Goal: Task Accomplishment & Management: Use online tool/utility

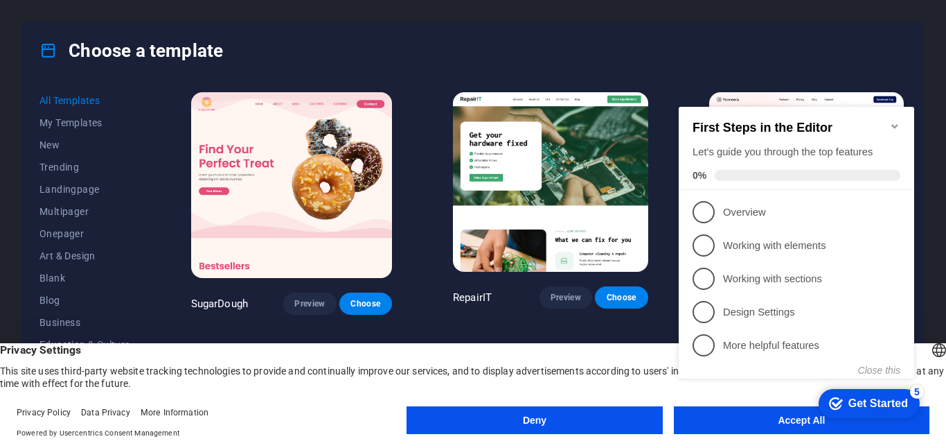
click at [659, 49] on div "Choose a template" at bounding box center [473, 50] width 901 height 55
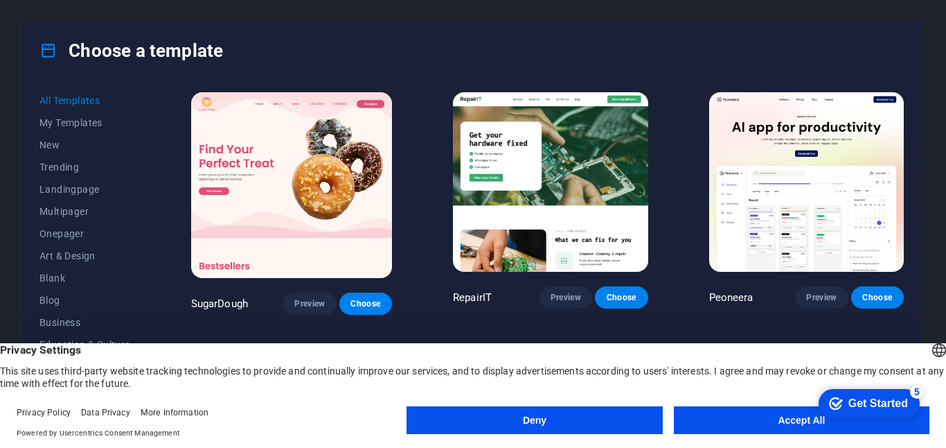
click at [755, 425] on button "Accept All" at bounding box center [802, 420] width 256 height 28
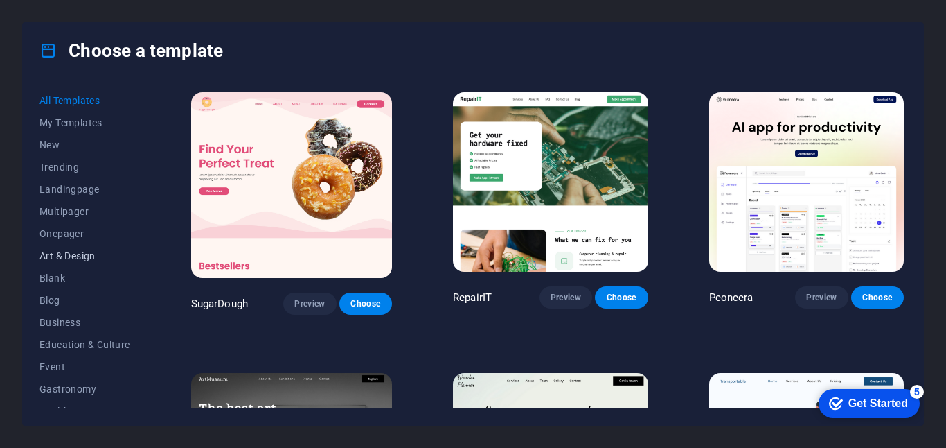
click at [76, 264] on button "Art & Design" at bounding box center [84, 256] width 91 height 22
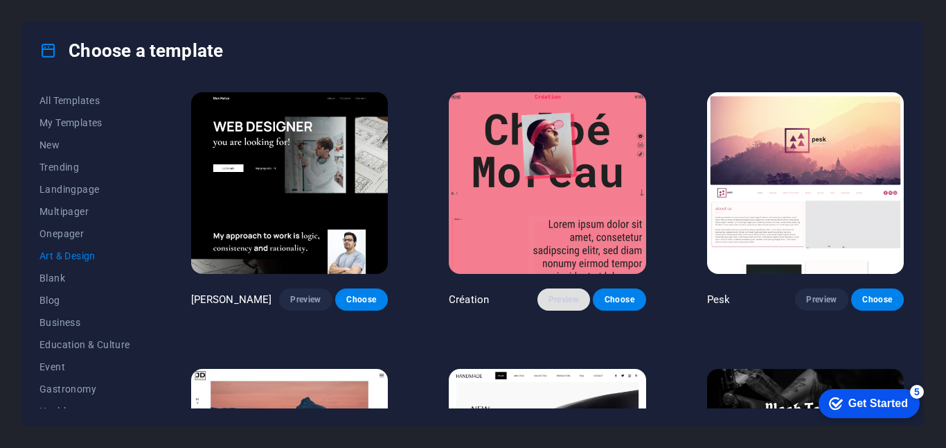
click at [561, 291] on button "Preview" at bounding box center [564, 299] width 53 height 22
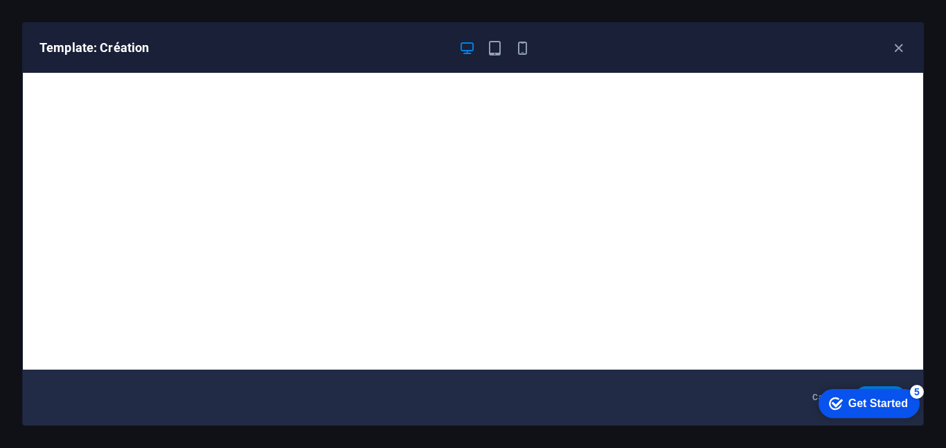
scroll to position [3, 0]
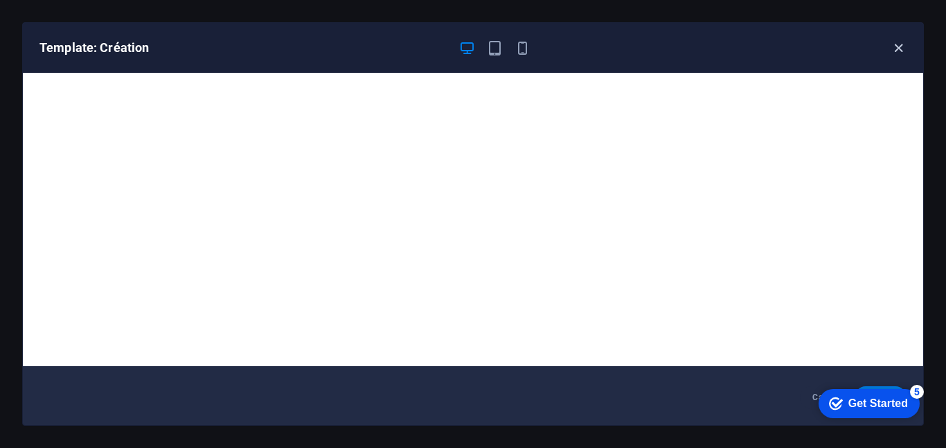
click at [905, 48] on icon "button" at bounding box center [899, 48] width 16 height 16
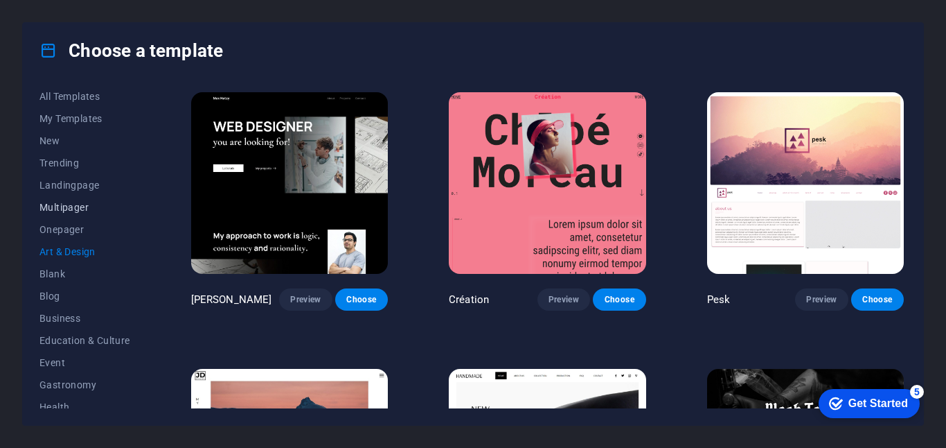
scroll to position [13, 0]
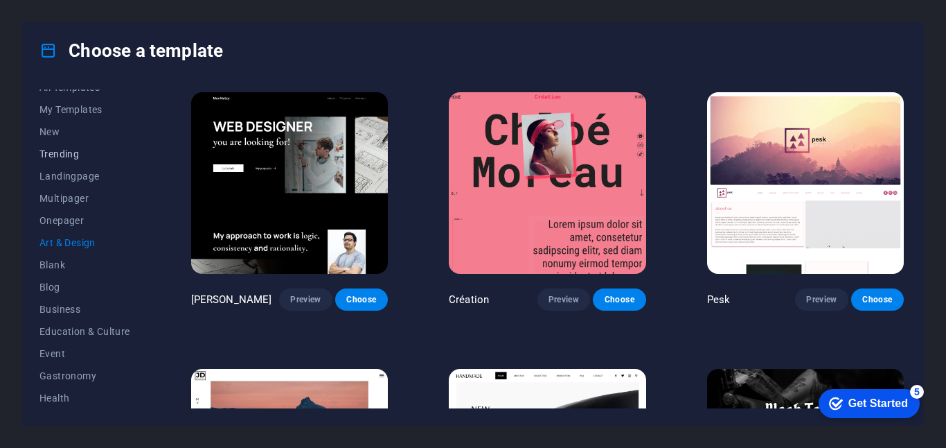
click at [58, 147] on button "Trending" at bounding box center [84, 154] width 91 height 22
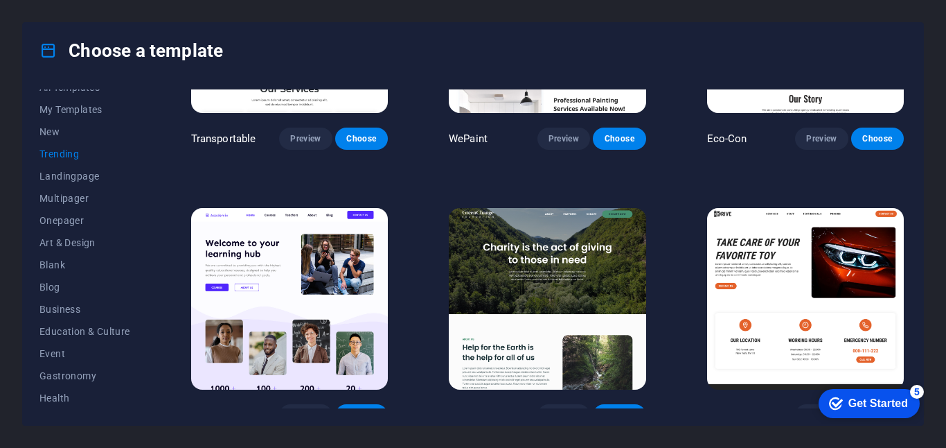
scroll to position [443, 0]
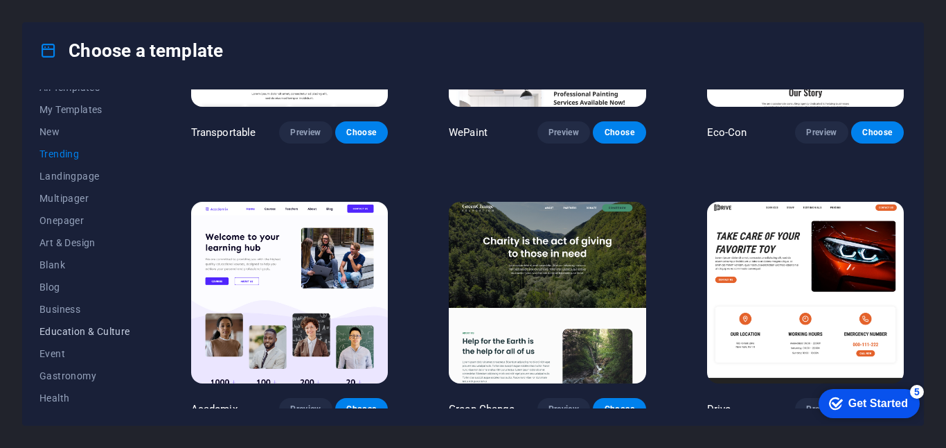
click at [68, 340] on button "Education & Culture" at bounding box center [84, 331] width 91 height 22
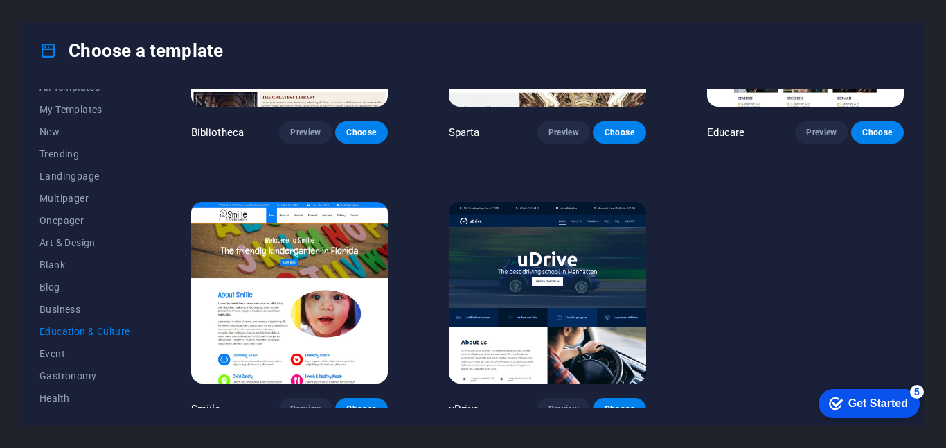
scroll to position [0, 0]
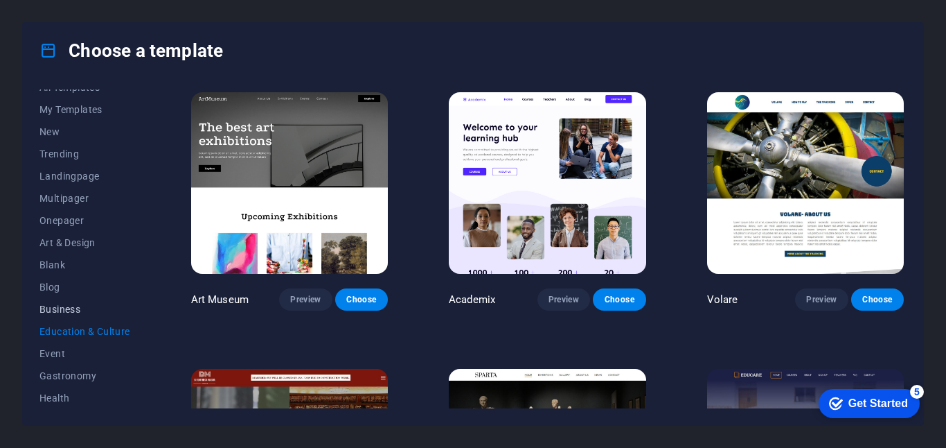
click at [82, 314] on span "Business" at bounding box center [84, 308] width 91 height 11
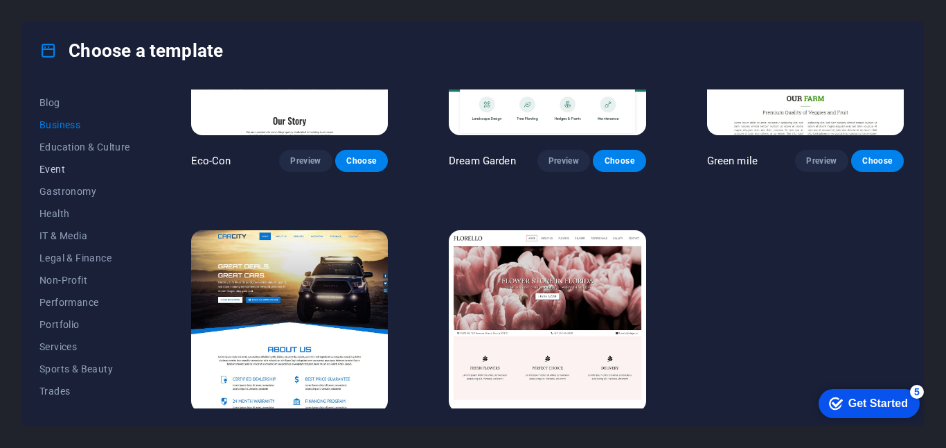
scroll to position [199, 0]
click at [70, 344] on span "Services" at bounding box center [84, 344] width 91 height 11
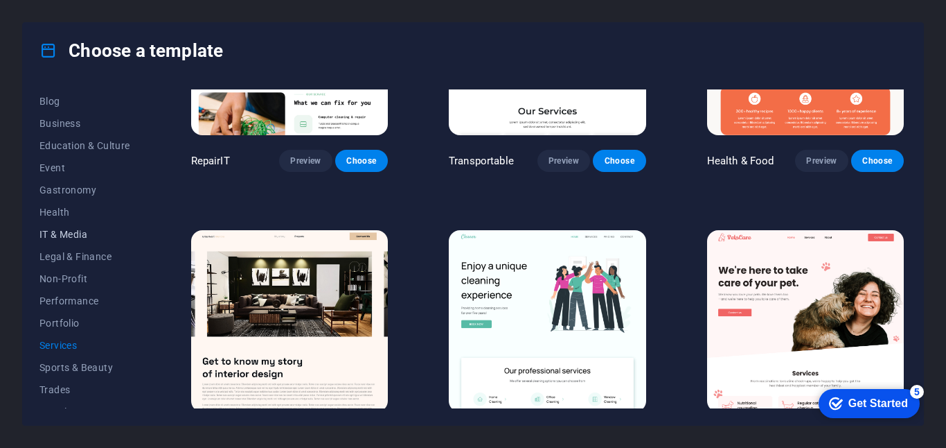
click at [73, 236] on span "IT & Media" at bounding box center [84, 234] width 91 height 11
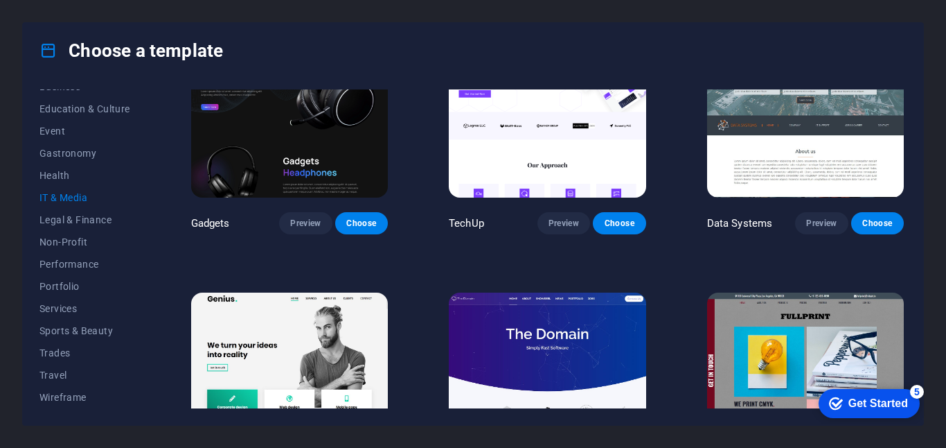
scroll to position [358, 0]
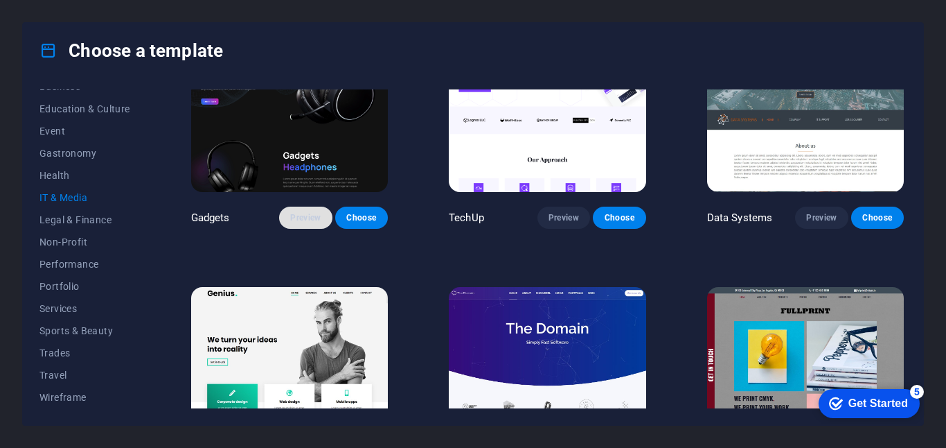
click at [329, 213] on button "Preview" at bounding box center [305, 217] width 53 height 22
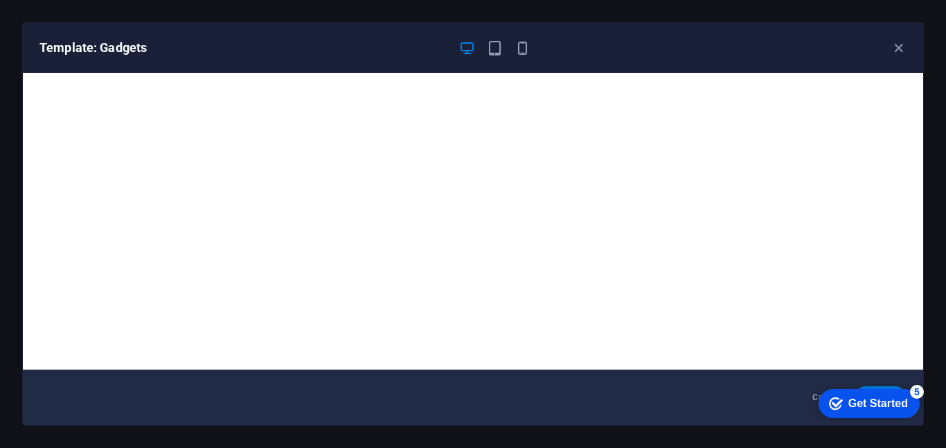
click at [875, 398] on div "Get Started" at bounding box center [879, 403] width 60 height 12
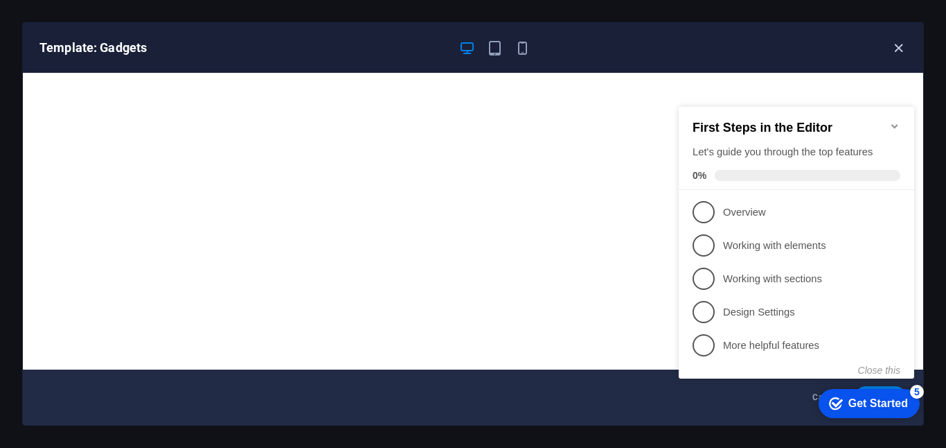
click at [894, 53] on icon "button" at bounding box center [899, 48] width 16 height 16
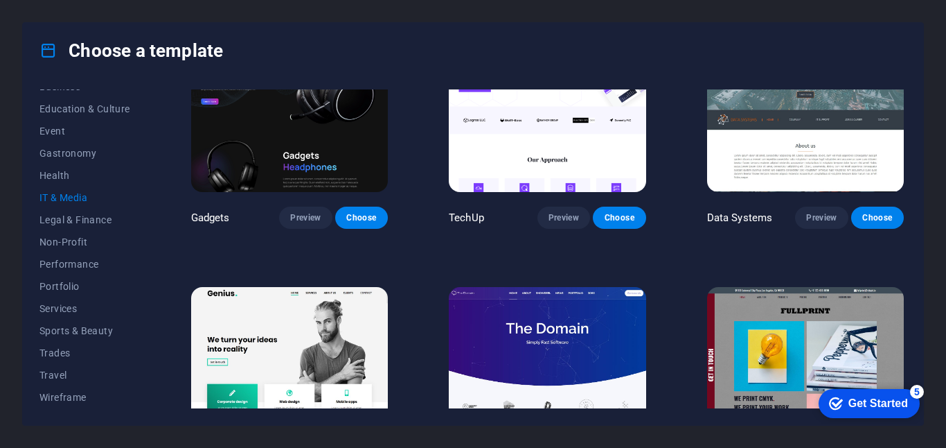
drag, startPoint x: 145, startPoint y: 303, endPoint x: 158, endPoint y: 290, distance: 18.1
click at [158, 290] on div "All Templates My Templates New Trending Landingpage Multipager Onepager Art & D…" at bounding box center [473, 251] width 901 height 346
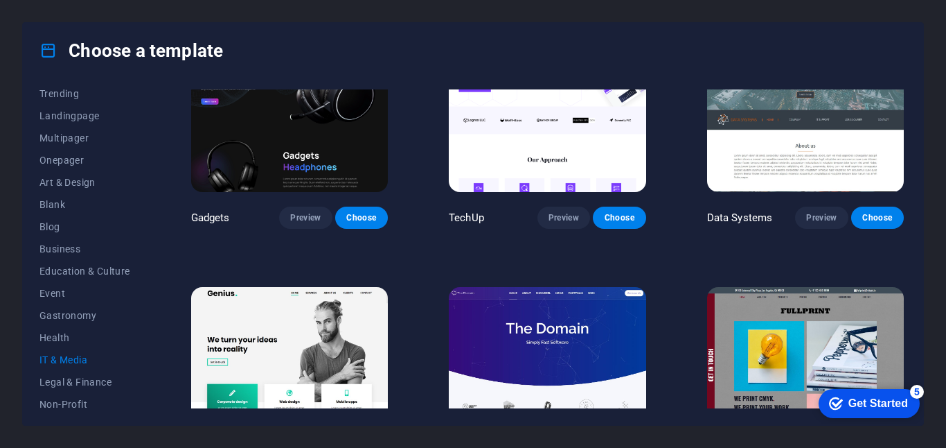
scroll to position [69, 0]
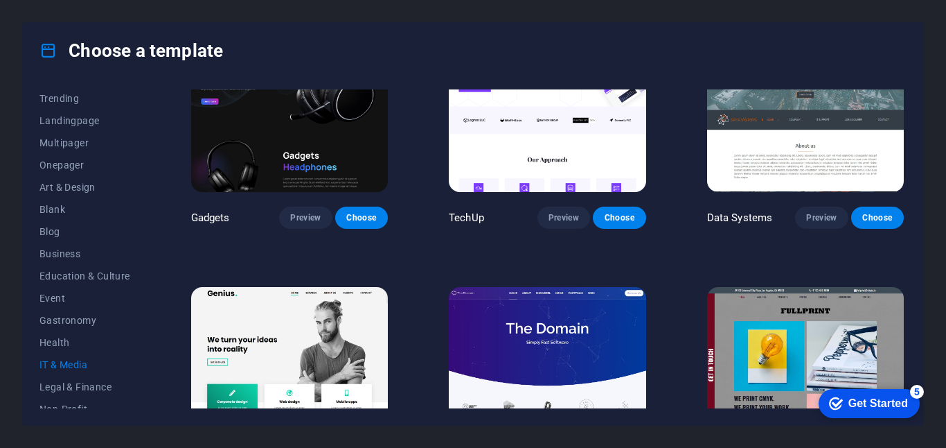
drag, startPoint x: 150, startPoint y: 173, endPoint x: 164, endPoint y: 112, distance: 62.0
click at [164, 112] on div "All Templates My Templates New Trending Landingpage Multipager Onepager Art & D…" at bounding box center [473, 251] width 901 height 346
click at [212, 54] on h4 "Choose a template" at bounding box center [131, 50] width 184 height 22
click at [373, 38] on div "Choose a template" at bounding box center [473, 50] width 901 height 55
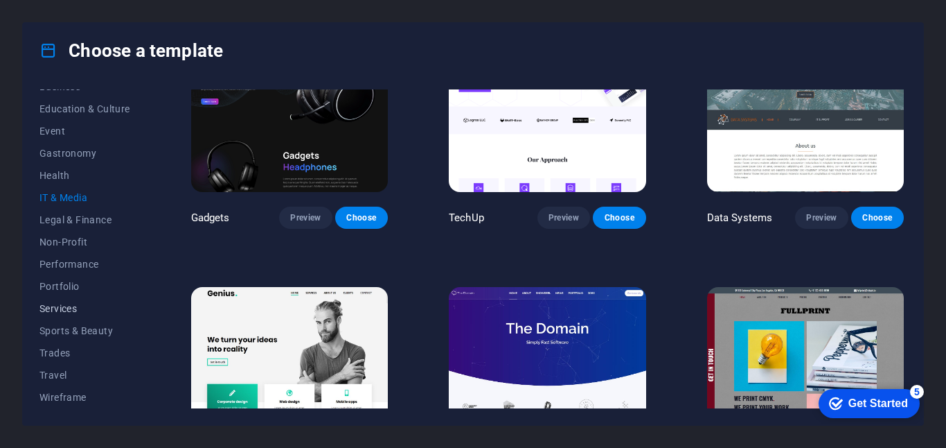
click at [62, 305] on span "Services" at bounding box center [84, 308] width 91 height 11
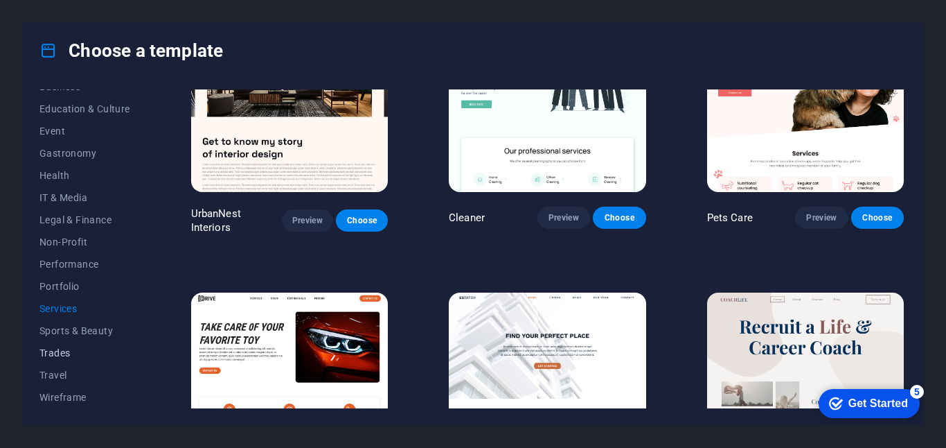
click at [66, 347] on span "Trades" at bounding box center [84, 352] width 91 height 11
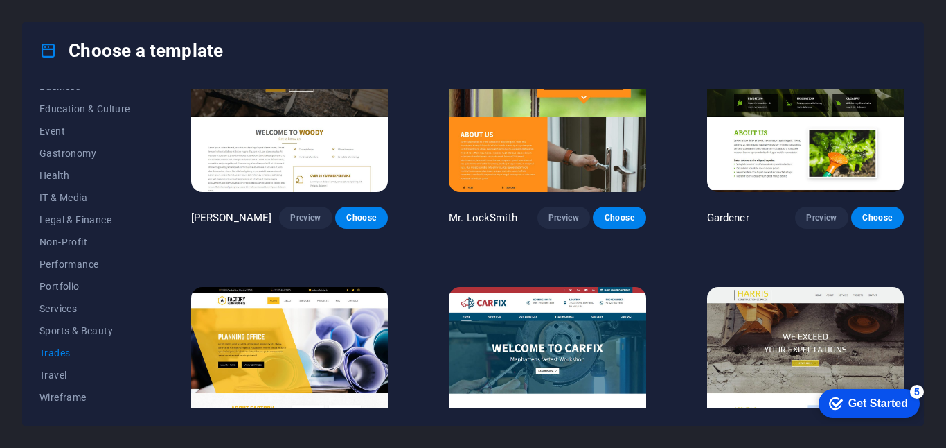
scroll to position [0, 0]
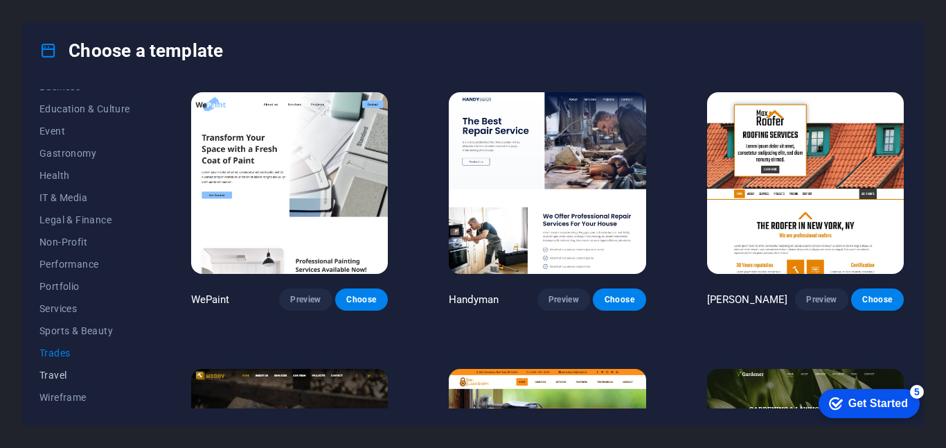
click at [83, 377] on span "Travel" at bounding box center [84, 374] width 91 height 11
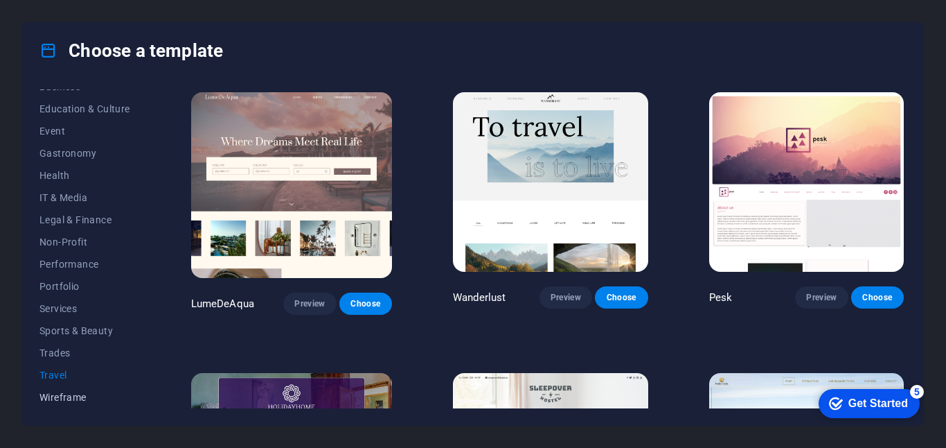
click at [86, 407] on button "Wireframe" at bounding box center [84, 397] width 91 height 22
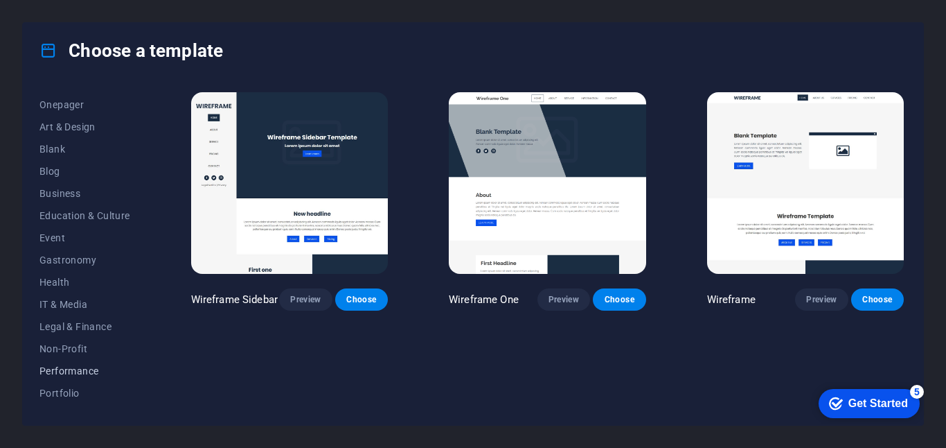
scroll to position [125, 0]
click at [82, 233] on button "Event" at bounding box center [84, 241] width 91 height 22
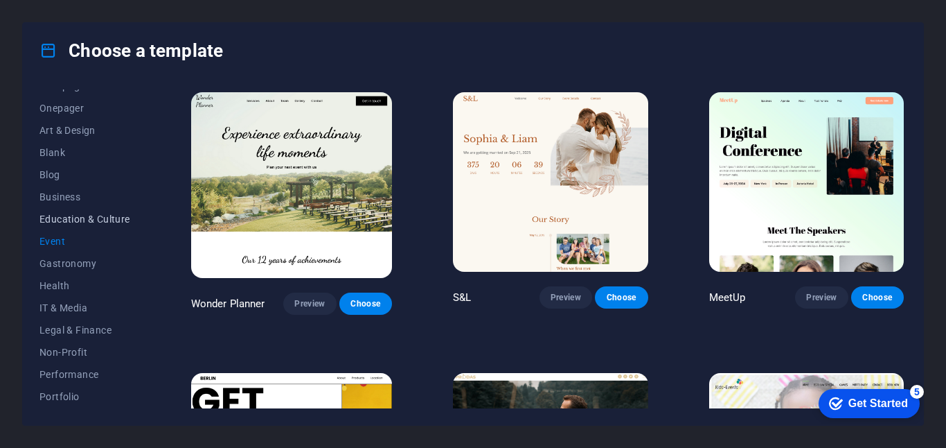
click at [104, 222] on span "Education & Culture" at bounding box center [84, 218] width 91 height 11
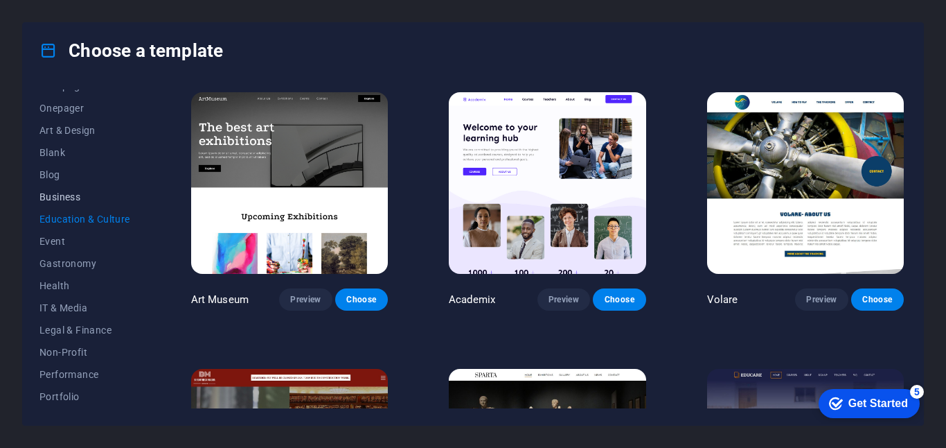
click at [96, 194] on span "Business" at bounding box center [84, 196] width 91 height 11
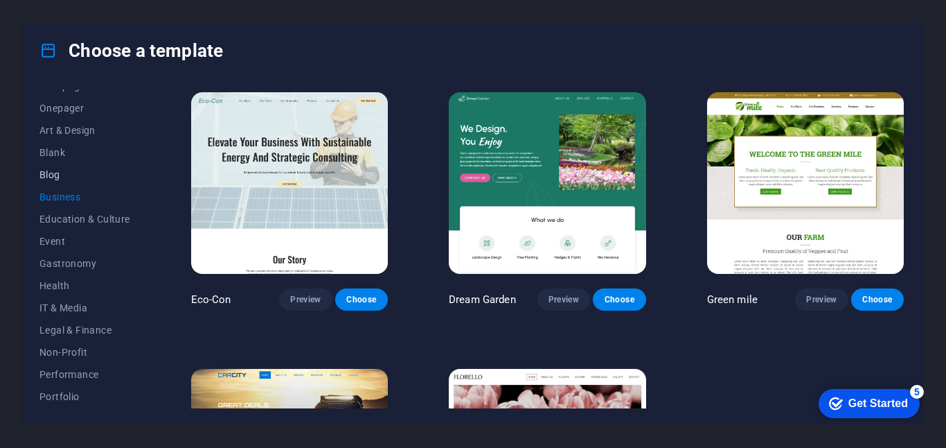
click at [71, 179] on span "Blog" at bounding box center [84, 174] width 91 height 11
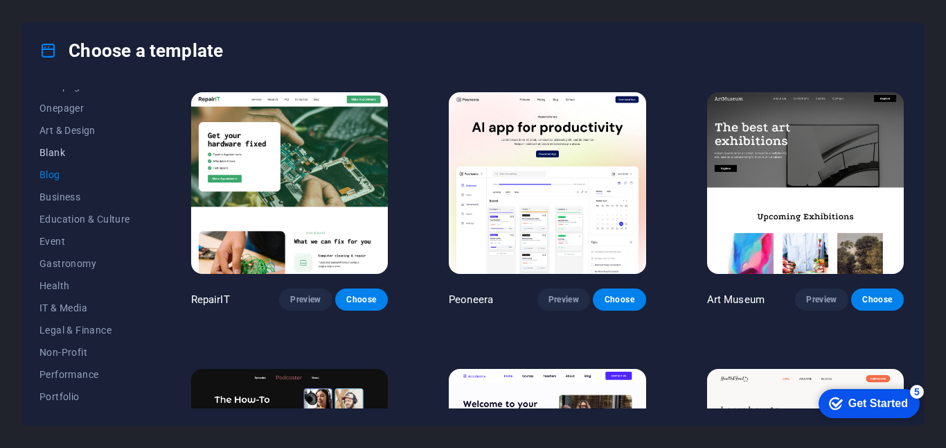
click at [72, 150] on span "Blank" at bounding box center [84, 152] width 91 height 11
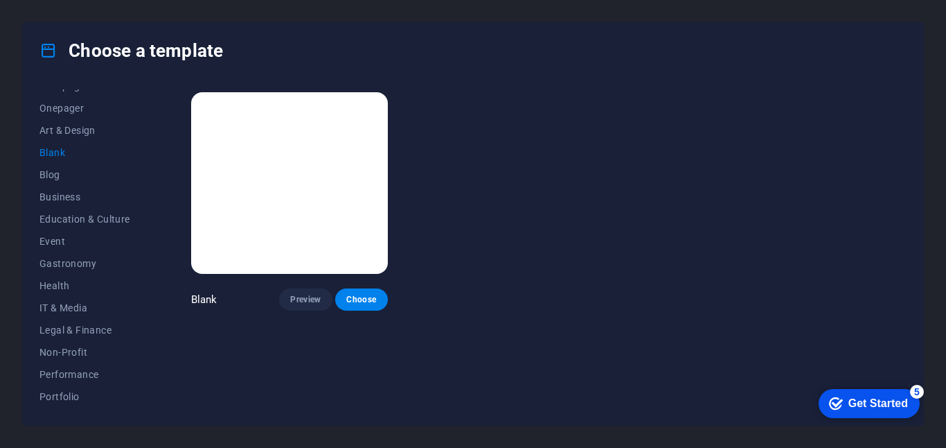
click at [109, 147] on span "Blank" at bounding box center [84, 152] width 91 height 11
click at [94, 138] on button "Art & Design" at bounding box center [84, 130] width 91 height 22
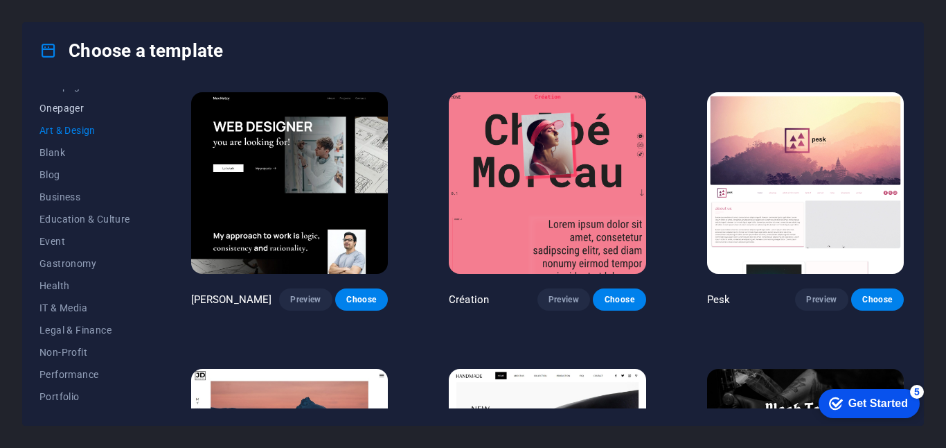
click at [56, 115] on button "Onepager" at bounding box center [84, 108] width 91 height 22
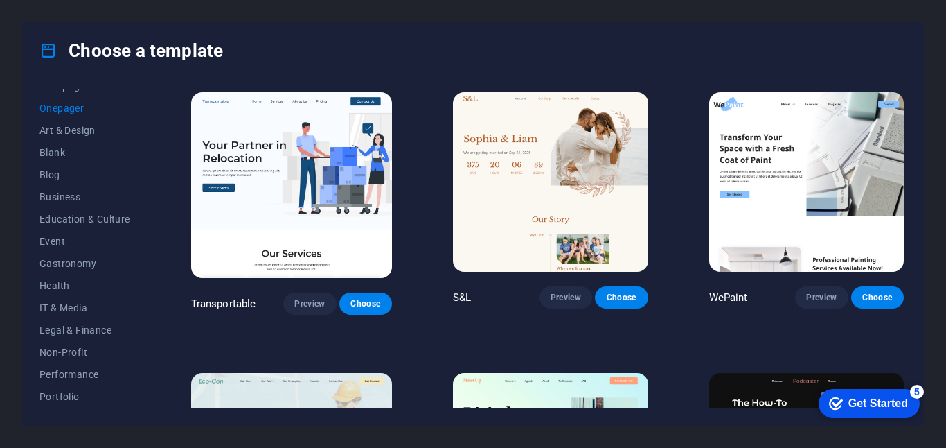
scroll to position [0, 0]
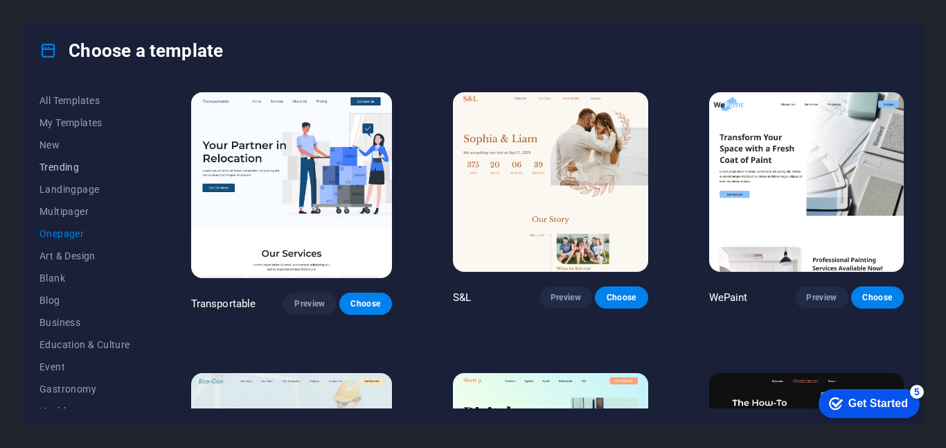
click at [66, 166] on span "Trending" at bounding box center [84, 166] width 91 height 11
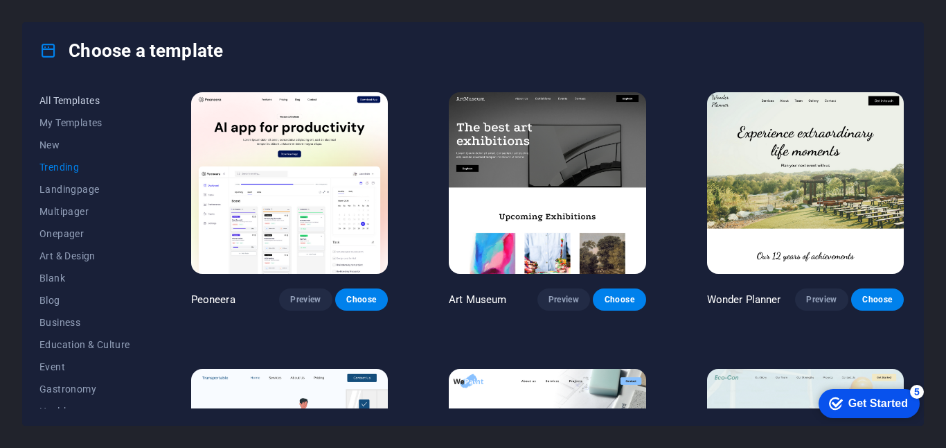
click at [73, 102] on span "All Templates" at bounding box center [84, 100] width 91 height 11
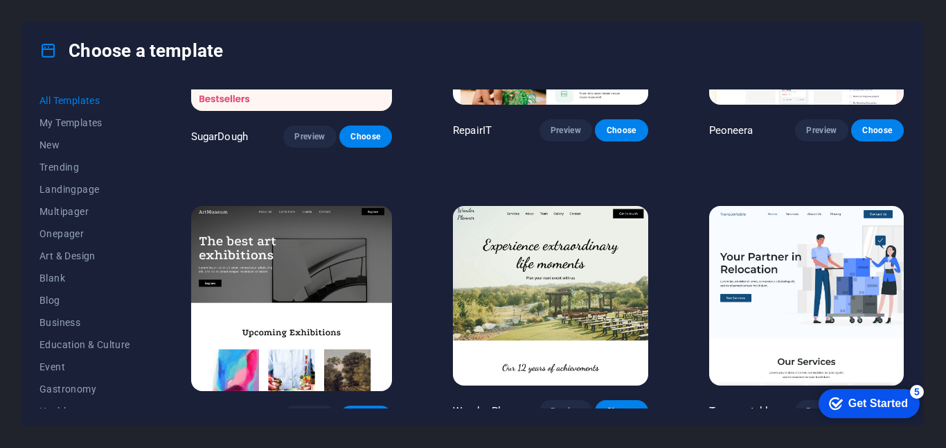
scroll to position [485, 0]
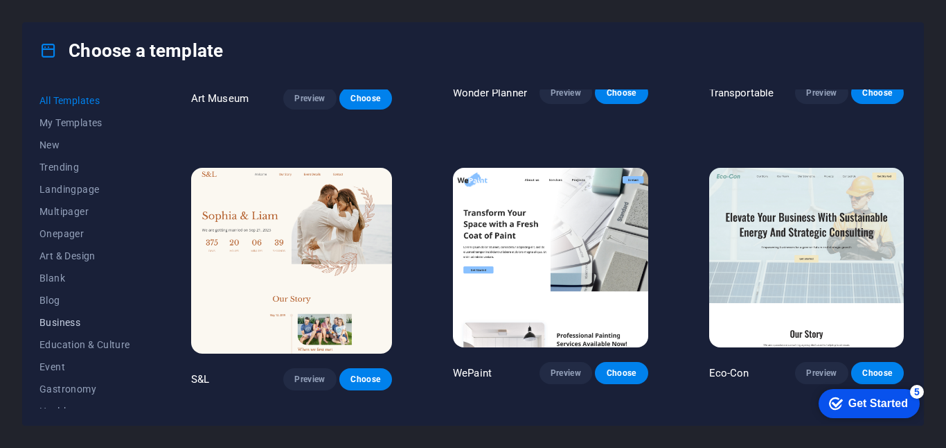
click at [75, 328] on button "Business" at bounding box center [84, 322] width 91 height 22
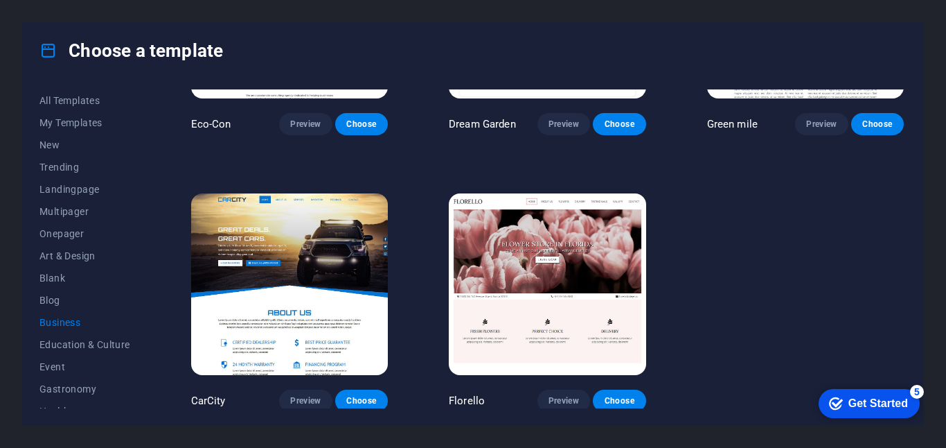
scroll to position [176, 0]
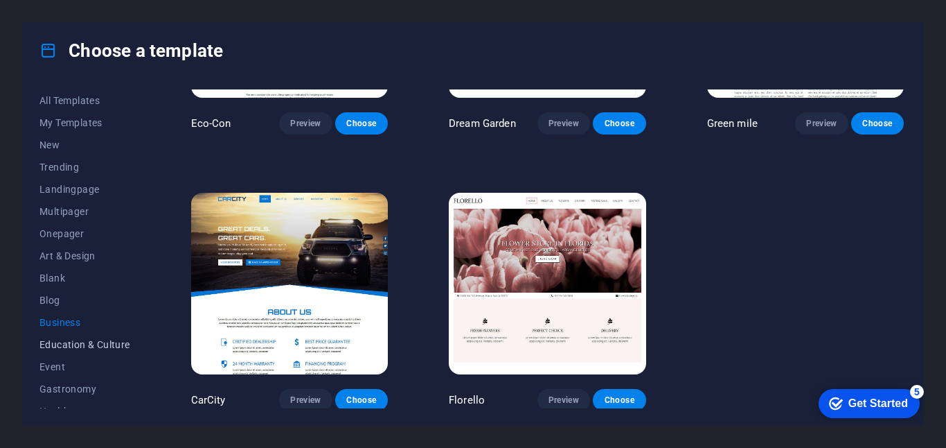
click at [96, 344] on span "Education & Culture" at bounding box center [84, 344] width 91 height 11
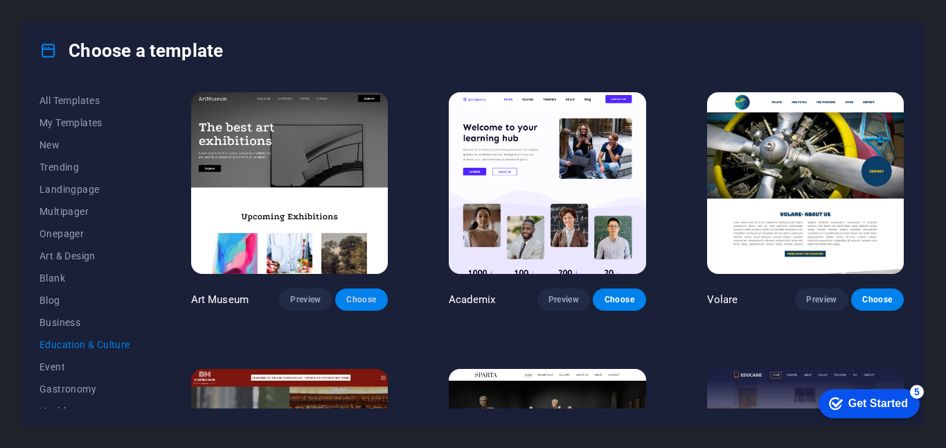
click at [358, 306] on button "Choose" at bounding box center [361, 299] width 53 height 22
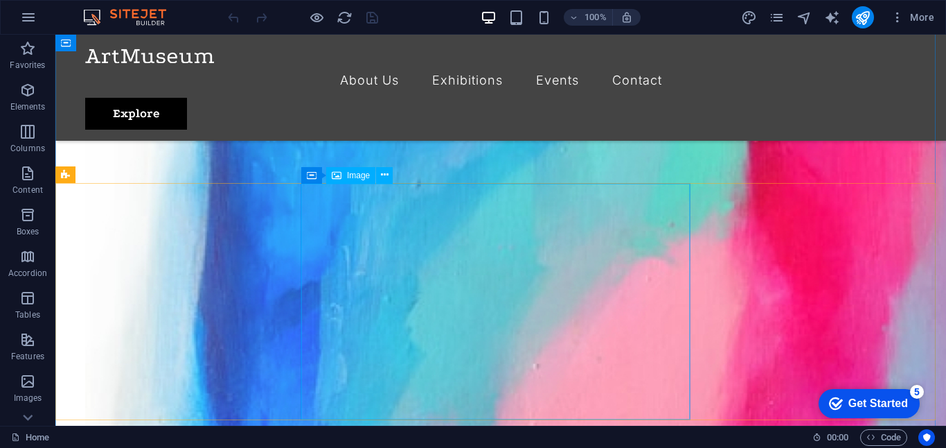
scroll to position [1672, 0]
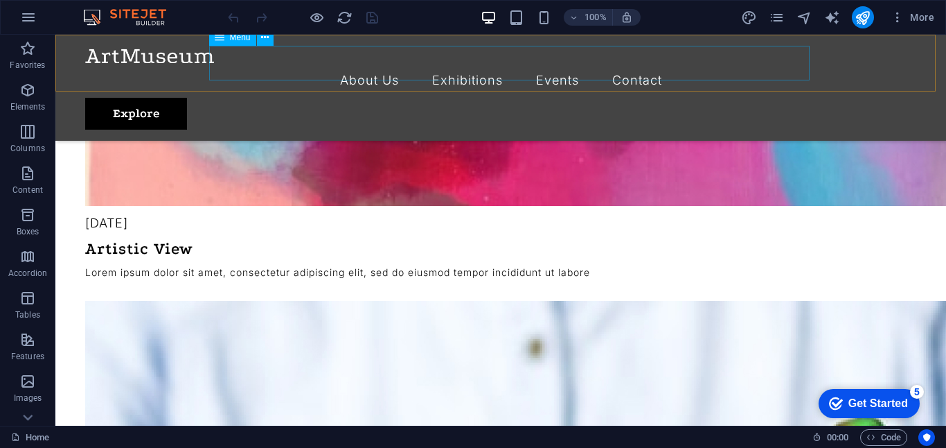
click at [382, 63] on nav "About Us Exhibitions Events Contact" at bounding box center [500, 80] width 831 height 35
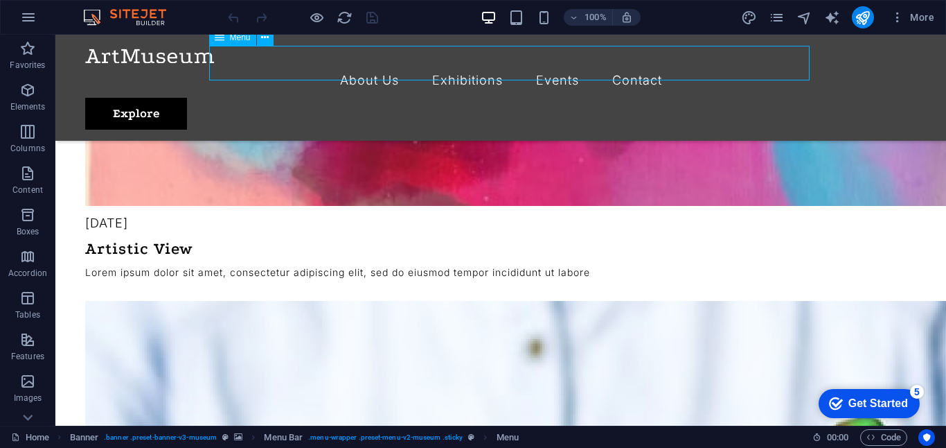
click at [382, 63] on nav "About Us Exhibitions Events Contact" at bounding box center [500, 80] width 831 height 35
click at [450, 63] on nav "About Us Exhibitions Events Contact" at bounding box center [500, 80] width 831 height 35
click at [457, 63] on nav "About Us Exhibitions Events Contact" at bounding box center [500, 80] width 831 height 35
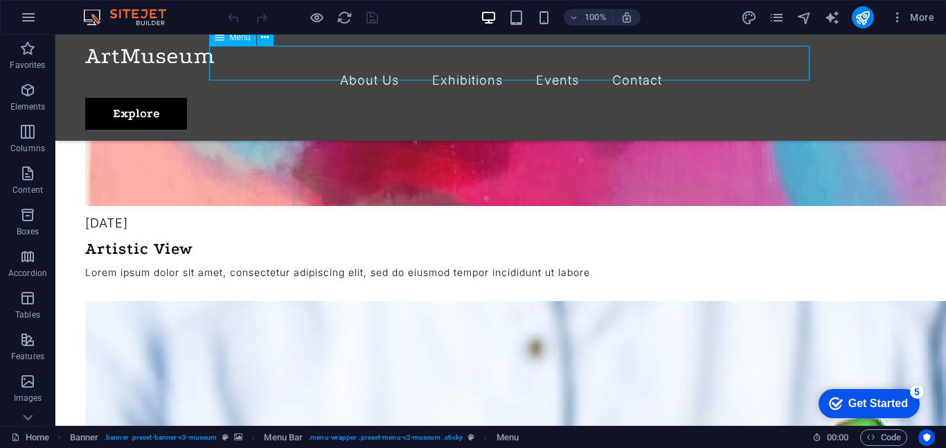
click at [457, 63] on nav "About Us Exhibitions Events Contact" at bounding box center [500, 80] width 831 height 35
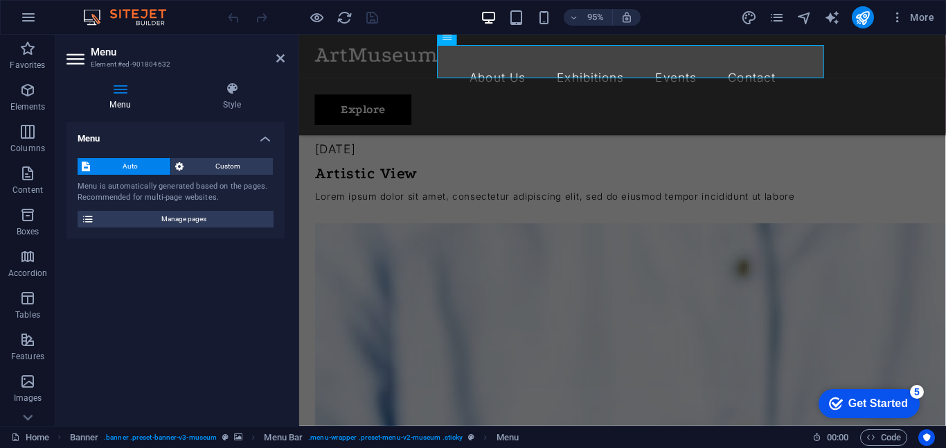
click at [286, 60] on aside "Menu Element #ed-901804632 Menu Style Menu Auto Custom Menu is automatically ge…" at bounding box center [177, 230] width 244 height 391
click at [283, 62] on icon at bounding box center [280, 58] width 8 height 11
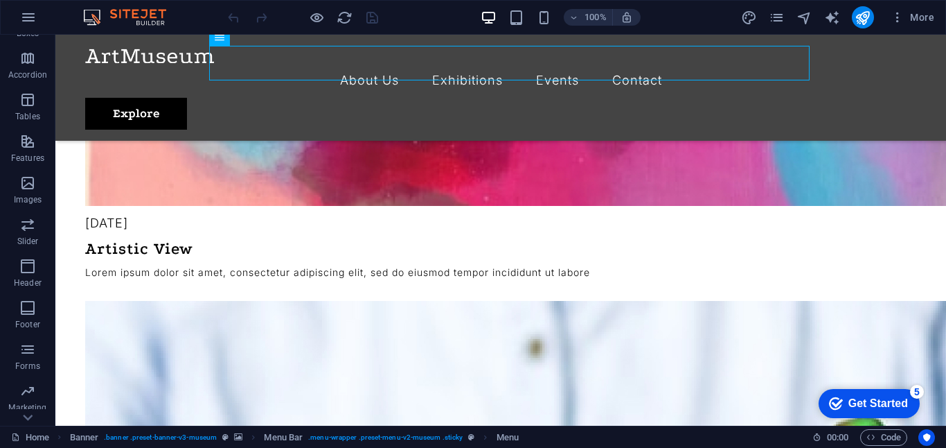
scroll to position [233, 0]
click at [24, 373] on p "Marketing" at bounding box center [27, 372] width 38 height 11
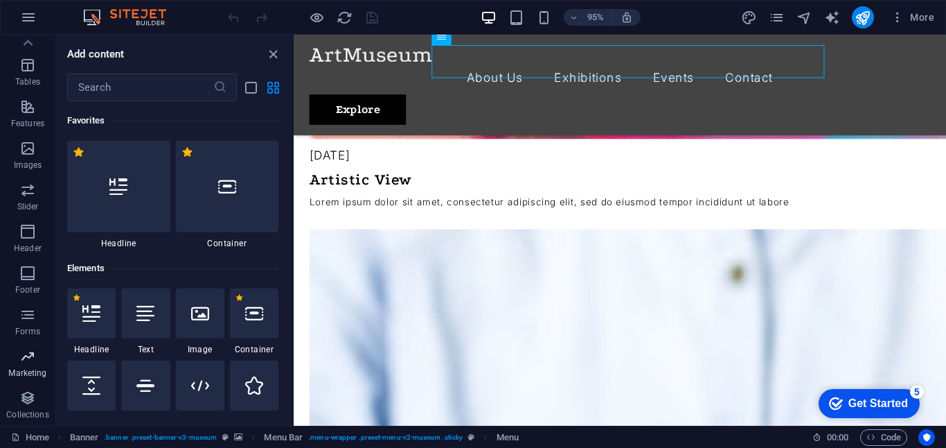
scroll to position [11286, 0]
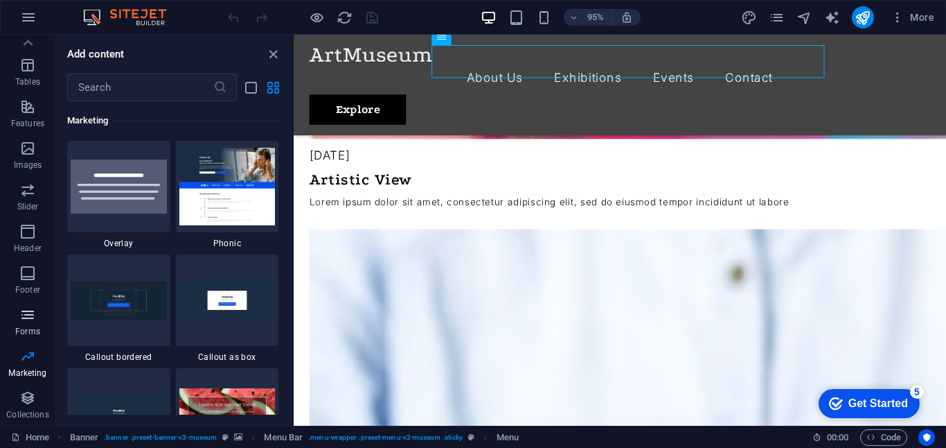
click at [21, 305] on button "Forms" at bounding box center [27, 322] width 55 height 42
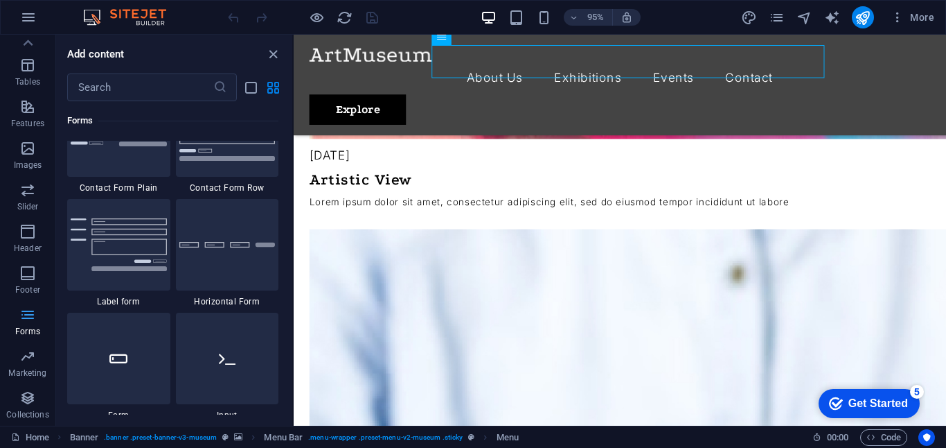
scroll to position [10116, 0]
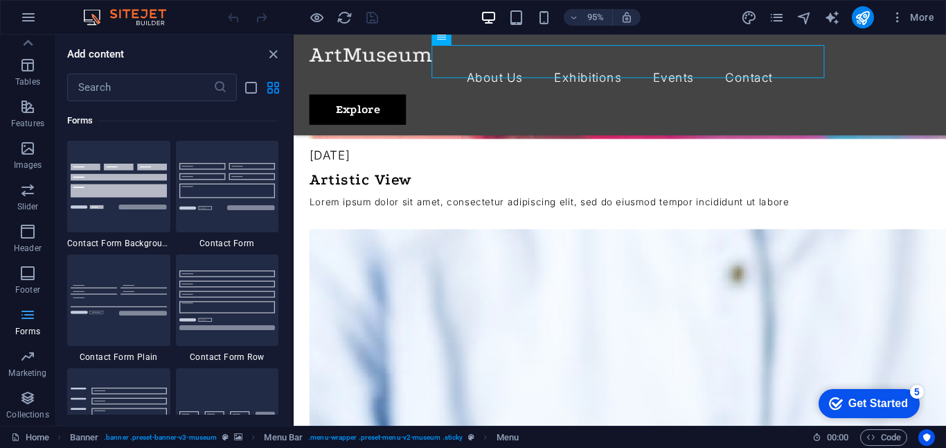
click at [21, 305] on button "Forms" at bounding box center [27, 322] width 55 height 42
click at [40, 288] on span "Footer" at bounding box center [27, 281] width 55 height 33
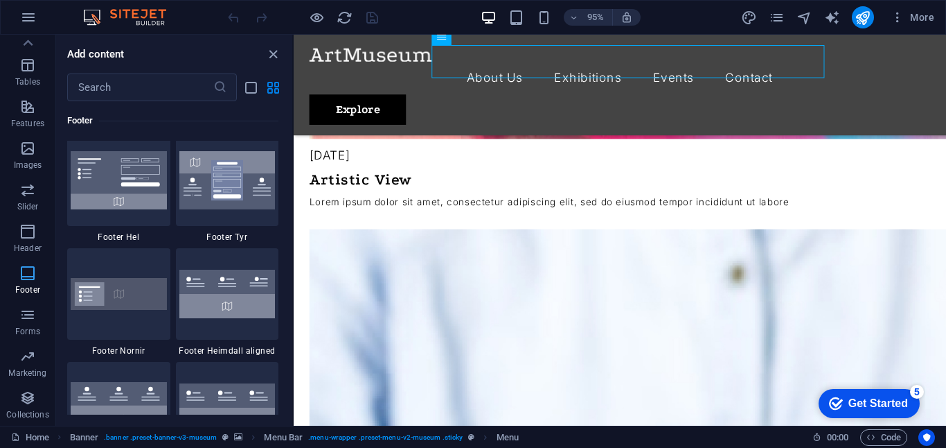
scroll to position [9173, 0]
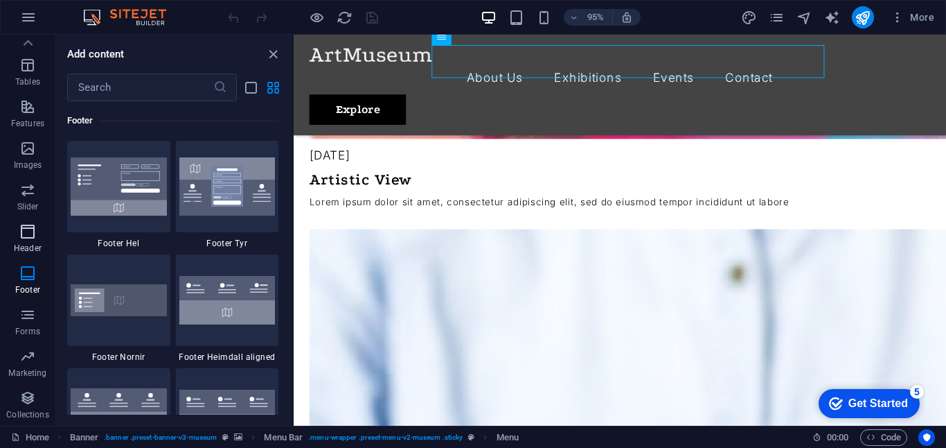
click at [31, 234] on icon "button" at bounding box center [27, 231] width 17 height 17
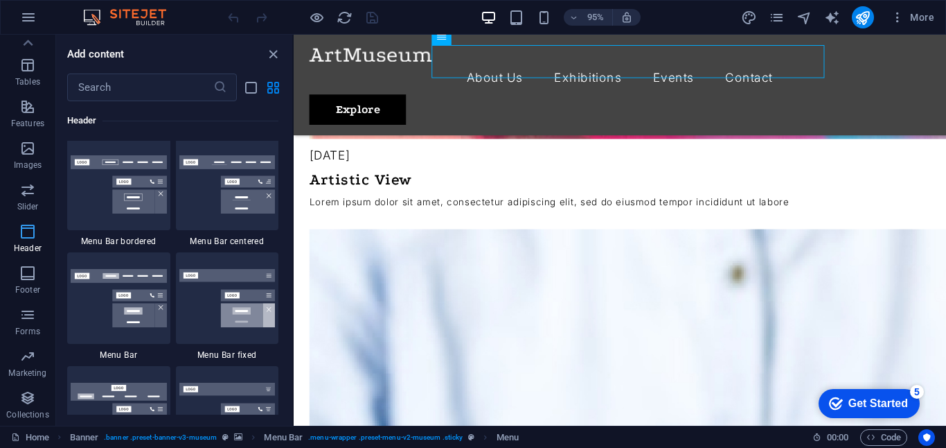
scroll to position [8343, 0]
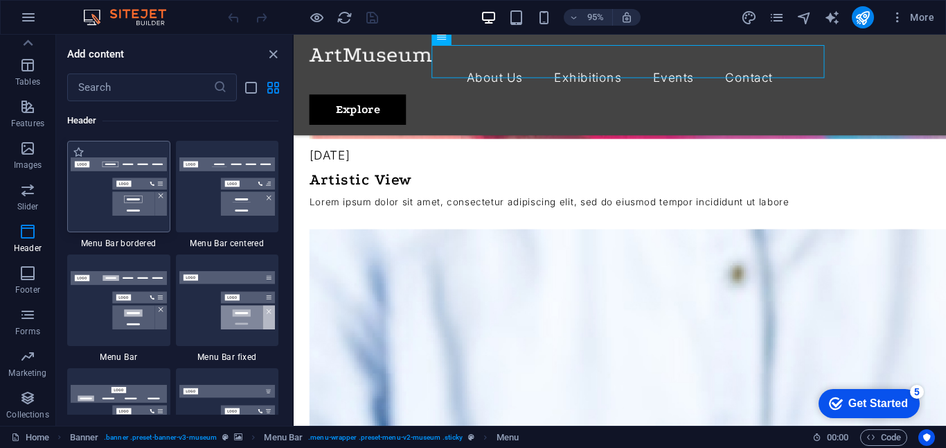
click at [121, 212] on img at bounding box center [119, 186] width 96 height 58
click at [294, 212] on div "H1 Banner Banner Container Spacer Text Spacer Container H2 Spacer Collection li…" at bounding box center [620, 230] width 653 height 391
click at [294, 213] on div "H1 Banner Banner Container Spacer Text Spacer Container H2 Spacer Collection li…" at bounding box center [620, 230] width 653 height 391
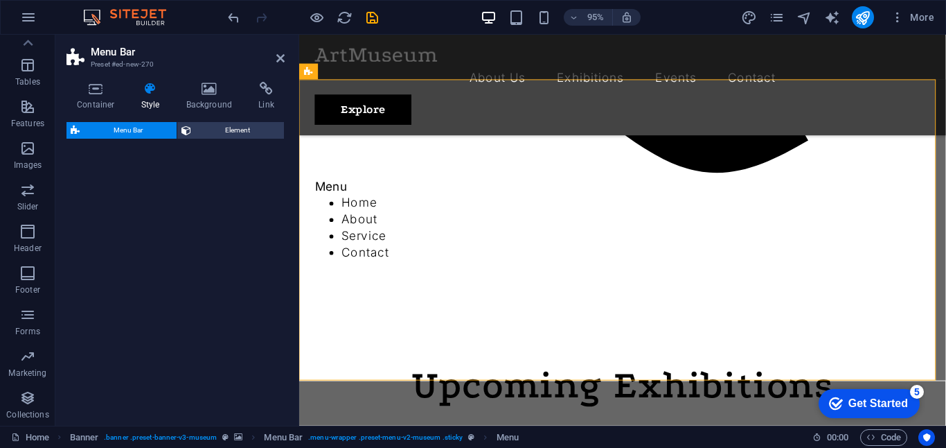
select select "rem"
select select "preset-menu-v2-border"
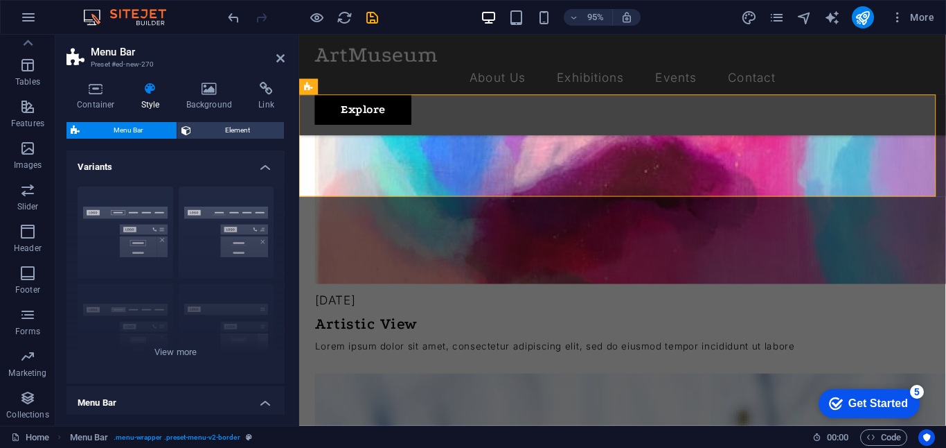
scroll to position [436, 0]
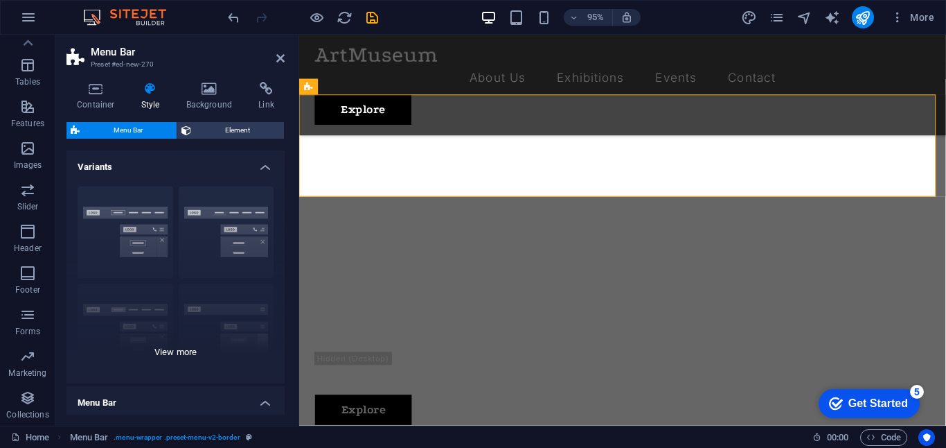
click at [117, 245] on div "Border Centered Default Fixed Loki Trigger Wide XXL" at bounding box center [176, 279] width 218 height 208
